Goal: Task Accomplishment & Management: Manage account settings

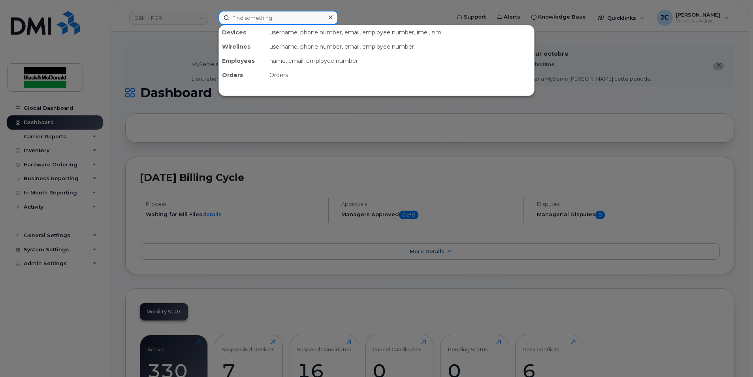
click at [244, 22] on input at bounding box center [278, 18] width 120 height 14
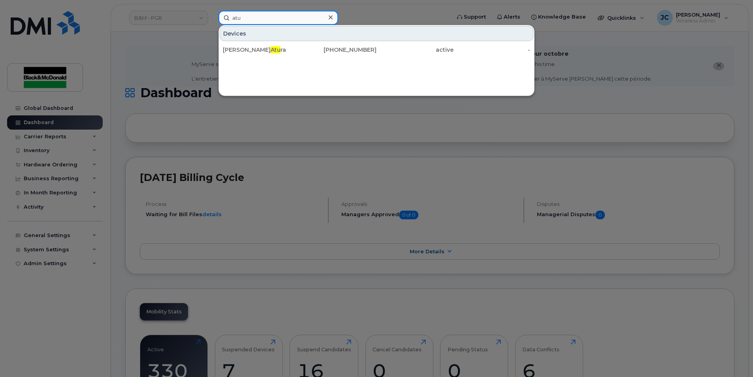
type input "atu"
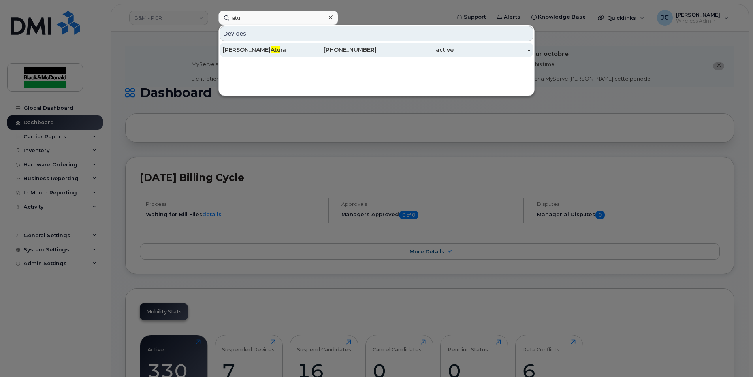
click at [249, 55] on div "Victor Atu ra" at bounding box center [261, 50] width 77 height 14
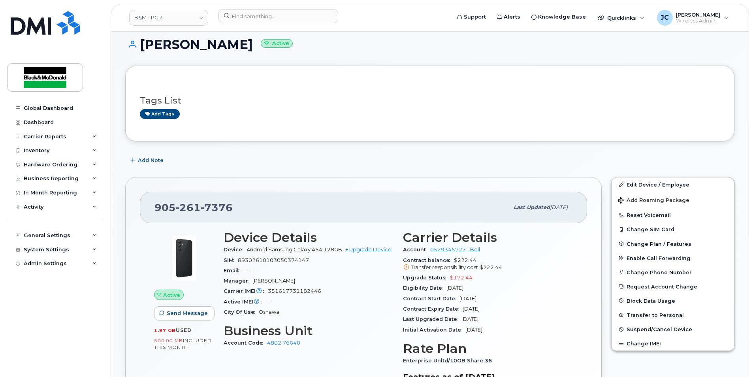
scroll to position [40, 0]
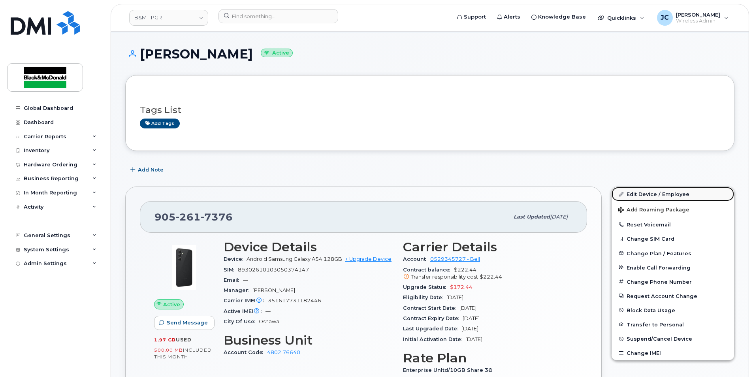
click at [650, 194] on link "Edit Device / Employee" at bounding box center [673, 194] width 122 height 14
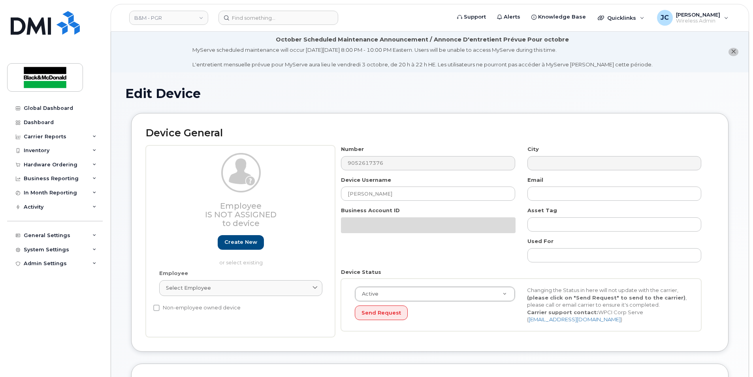
select select "91357"
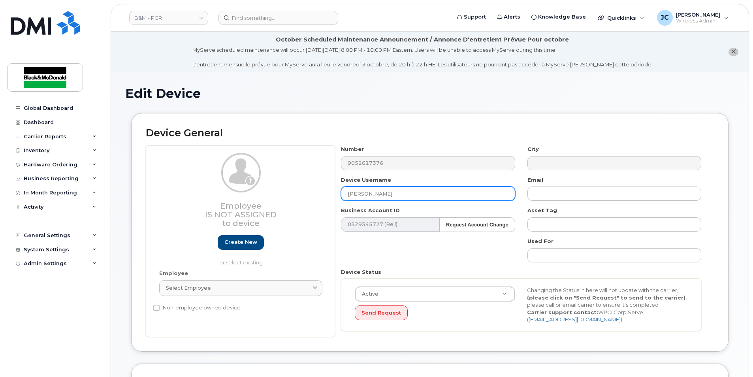
drag, startPoint x: 380, startPoint y: 195, endPoint x: 372, endPoint y: 198, distance: 8.2
click at [372, 198] on input "[PERSON_NAME]" at bounding box center [428, 193] width 174 height 14
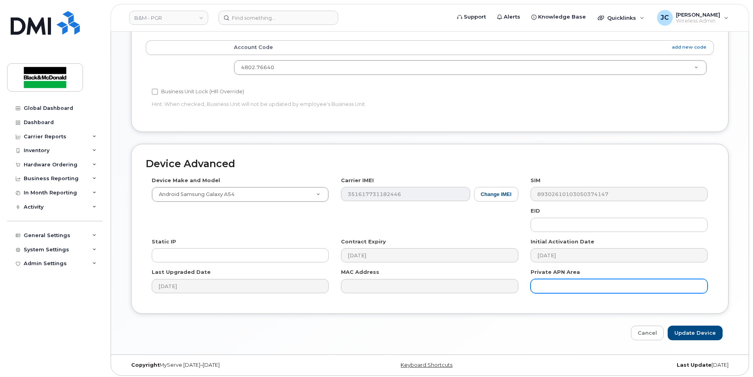
scroll to position [358, 0]
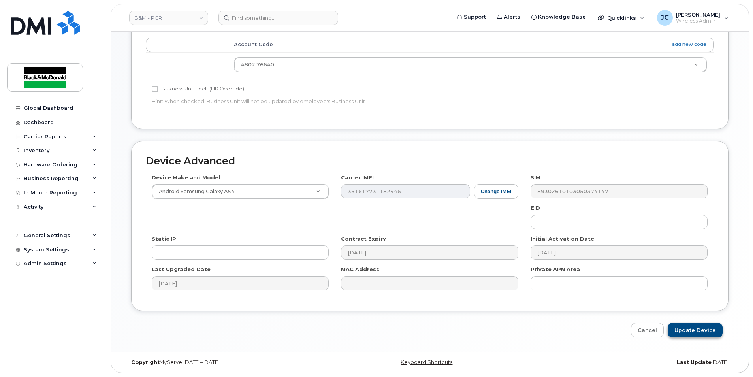
type input "[PERSON_NAME]"
click at [691, 331] on input "Update Device" at bounding box center [695, 330] width 55 height 15
type input "Saving..."
